Goal: Navigation & Orientation: Find specific page/section

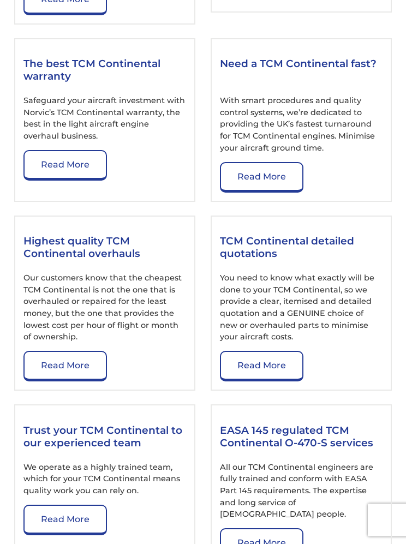
scroll to position [1980, 0]
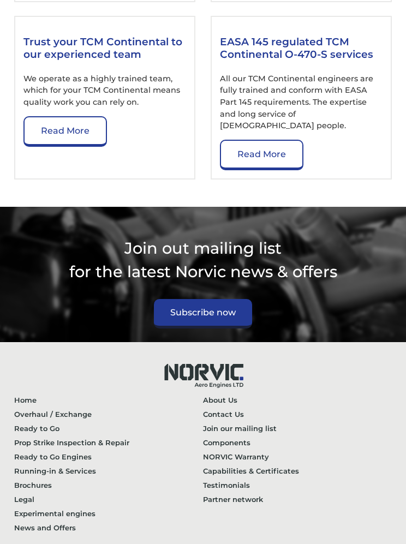
scroll to position [2438, 0]
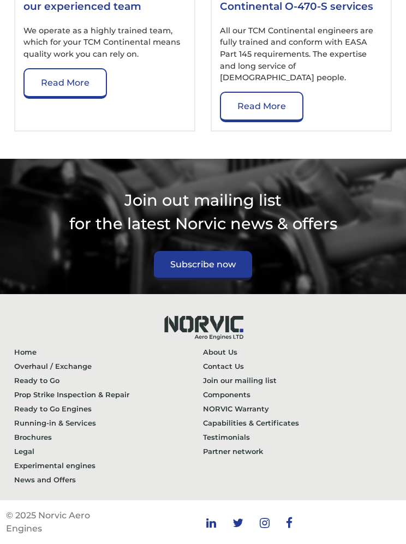
click at [209, 359] on link "About Us" at bounding box center [297, 352] width 189 height 14
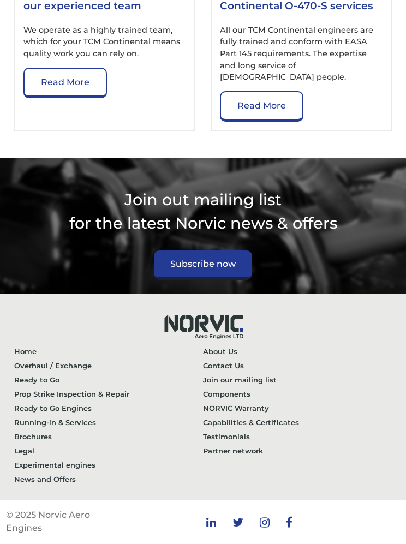
click at [210, 363] on link "Contact Us" at bounding box center [297, 366] width 189 height 14
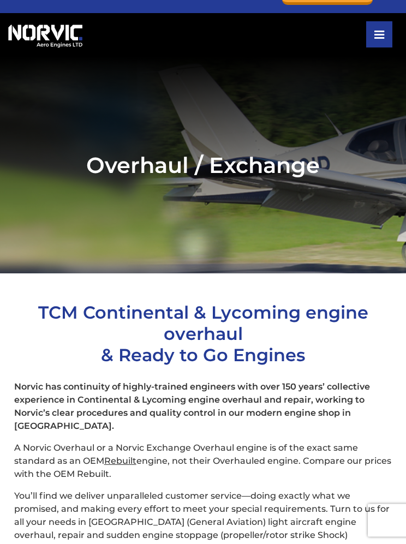
scroll to position [26, 0]
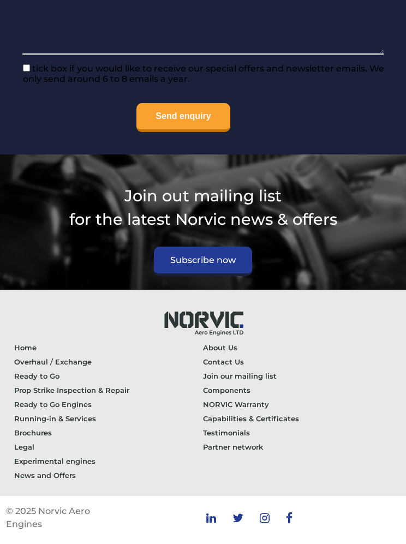
scroll to position [5930, 0]
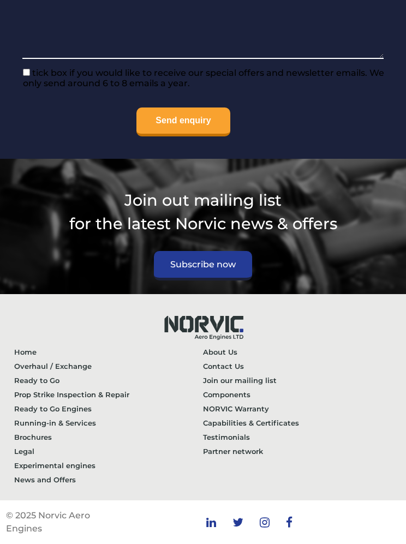
click at [20, 486] on link "News and Offers" at bounding box center [108, 479] width 189 height 14
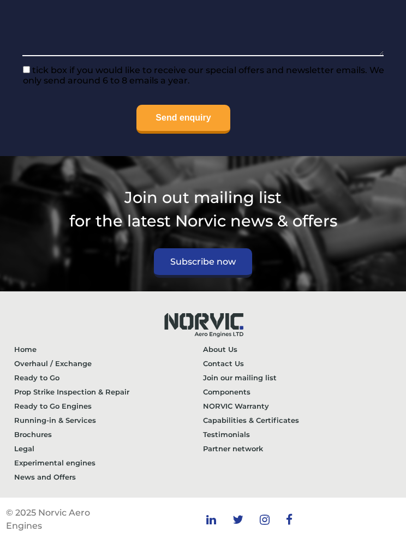
scroll to position [5894, 0]
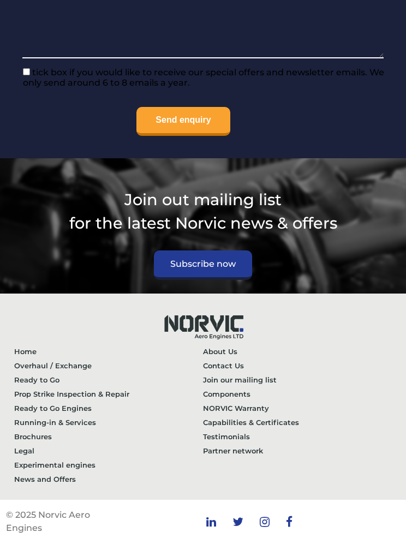
click at [213, 347] on link "About Us" at bounding box center [297, 352] width 189 height 14
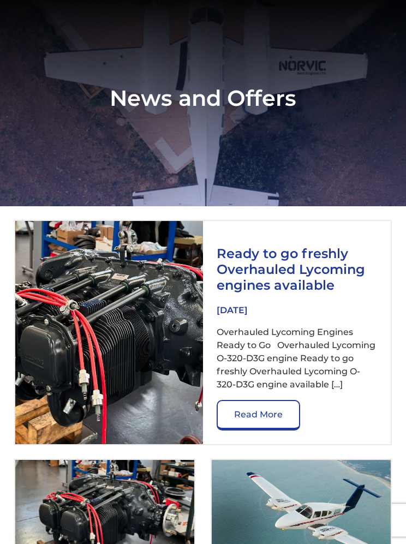
scroll to position [99, 0]
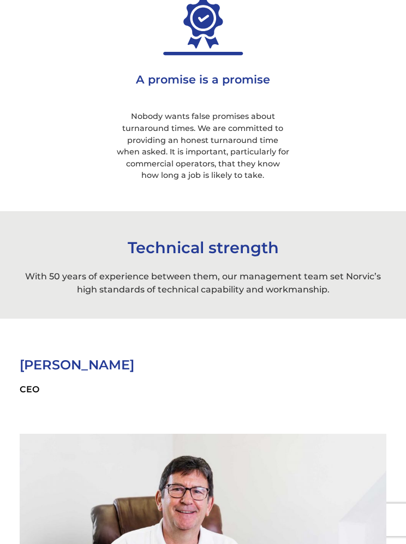
scroll to position [1444, 0]
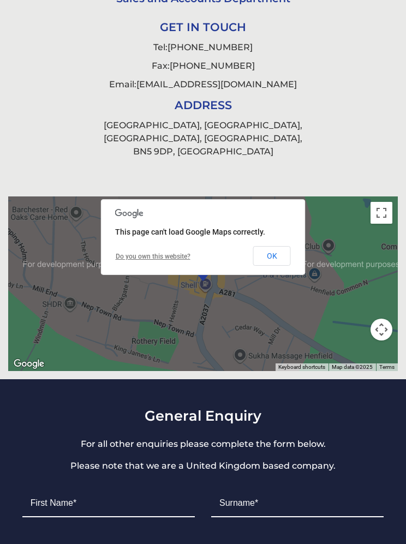
scroll to position [774, 0]
